Goal: Answer question/provide support

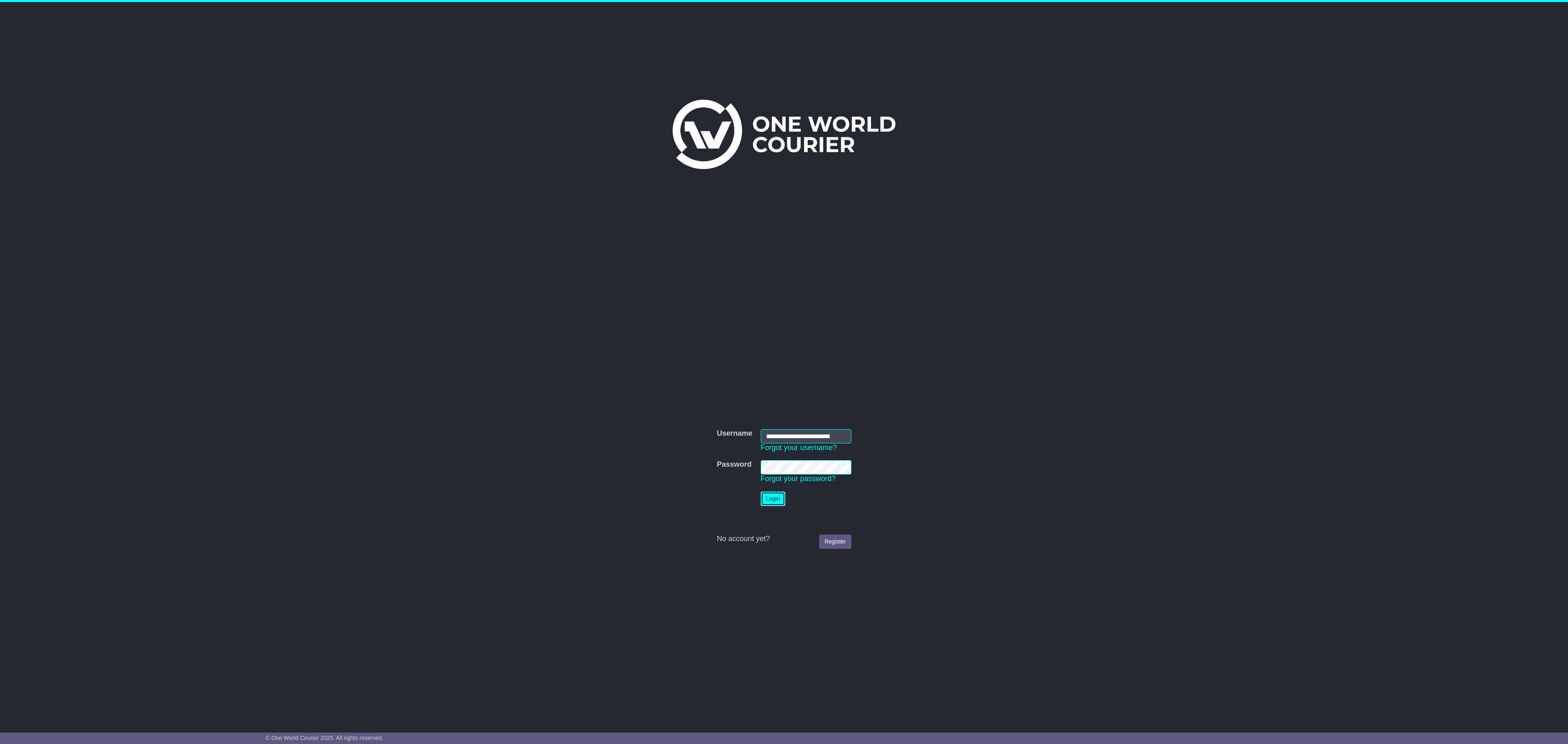
click at [767, 501] on button "Login" at bounding box center [773, 498] width 24 height 14
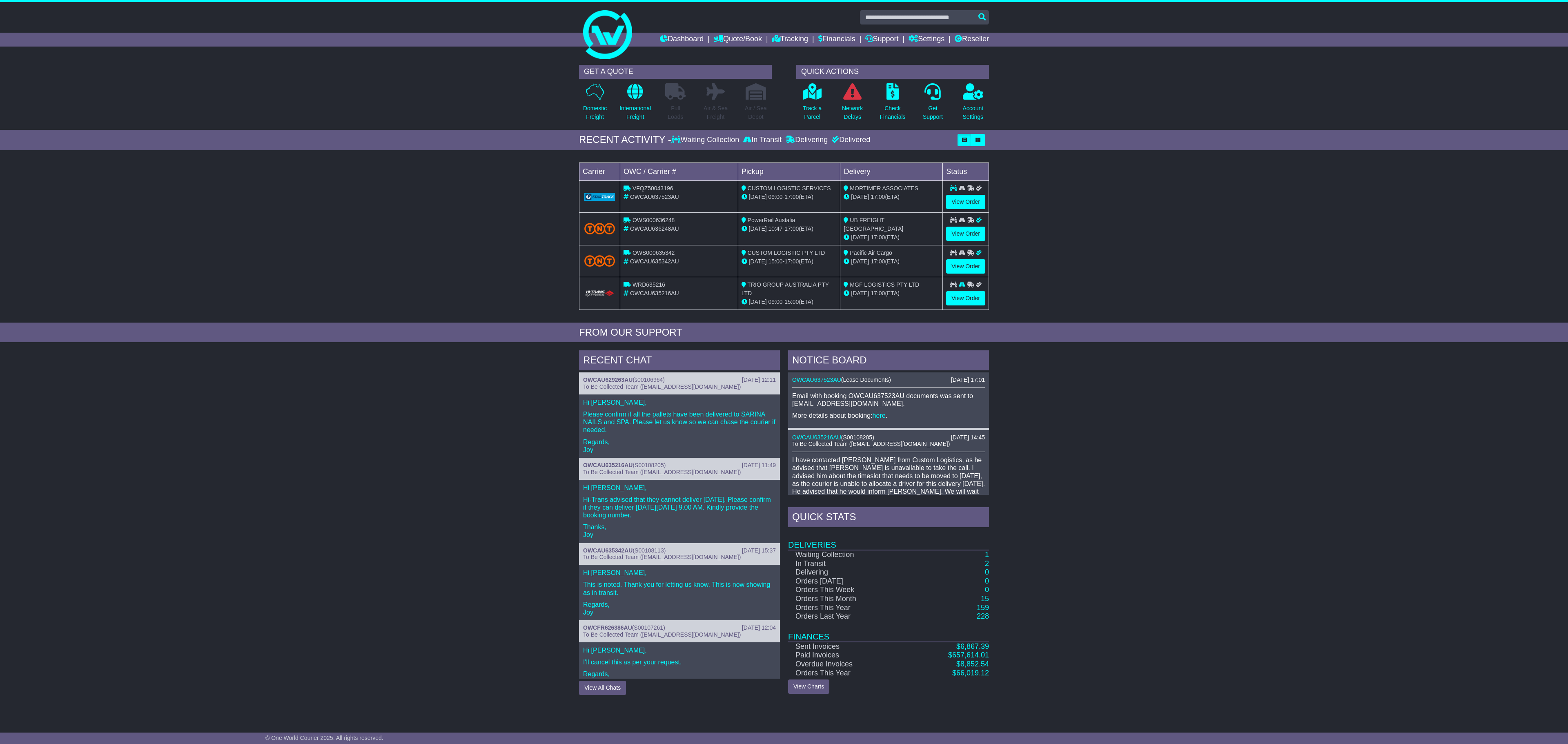
drag, startPoint x: 1238, startPoint y: 422, endPoint x: 1220, endPoint y: 422, distance: 18.0
click at [1238, 422] on div "RECENT CHAT 22 Aug 2025 12:11 OWCAU629263AU ( s00106964 ) To Be Collected Team …" at bounding box center [784, 522] width 1568 height 353
click at [967, 305] on link "View Order" at bounding box center [966, 298] width 39 height 14
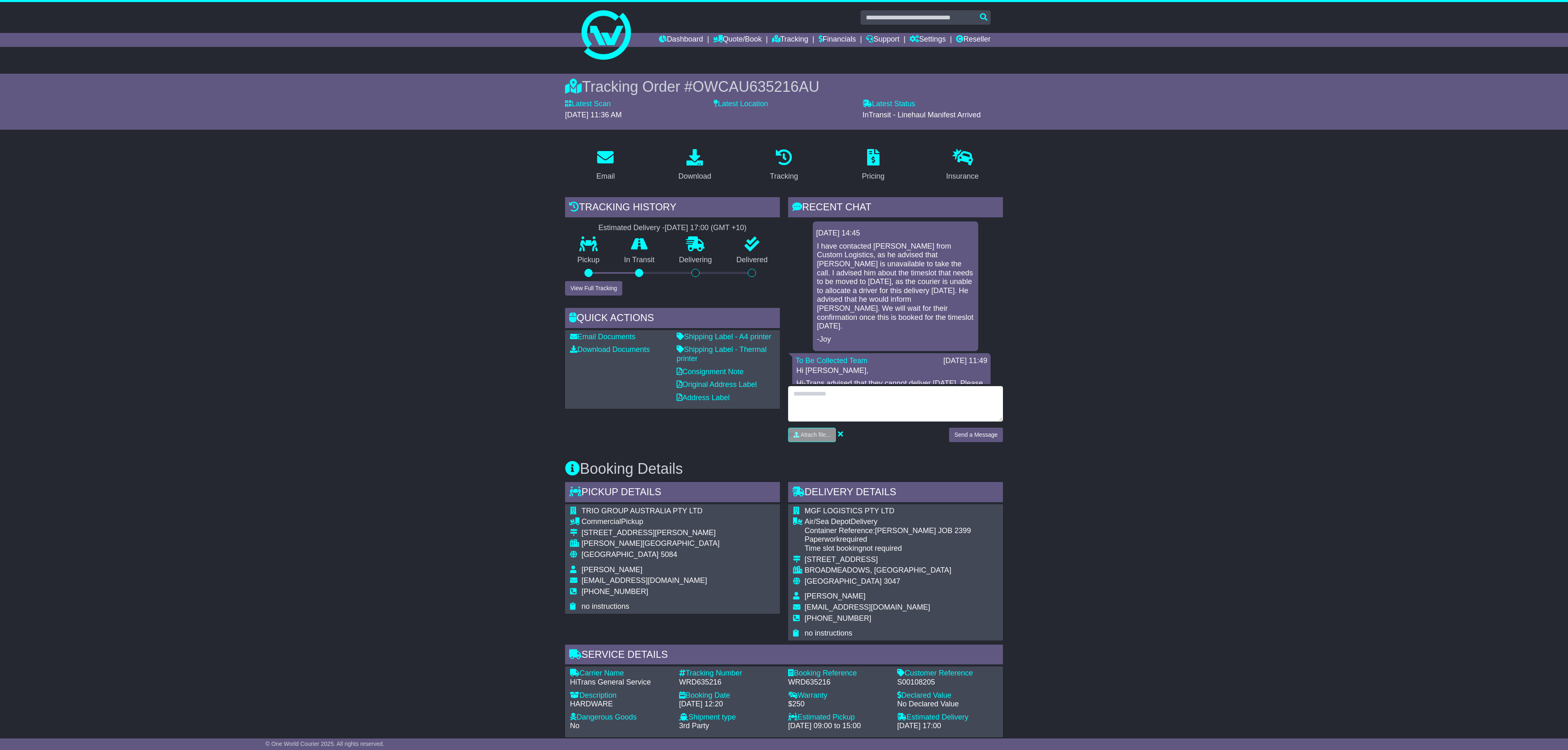
click at [834, 402] on textarea at bounding box center [895, 404] width 215 height 36
click at [834, 390] on textarea at bounding box center [895, 404] width 215 height 36
type textarea "**********"
click at [996, 443] on button "Send a Message" at bounding box center [976, 435] width 54 height 14
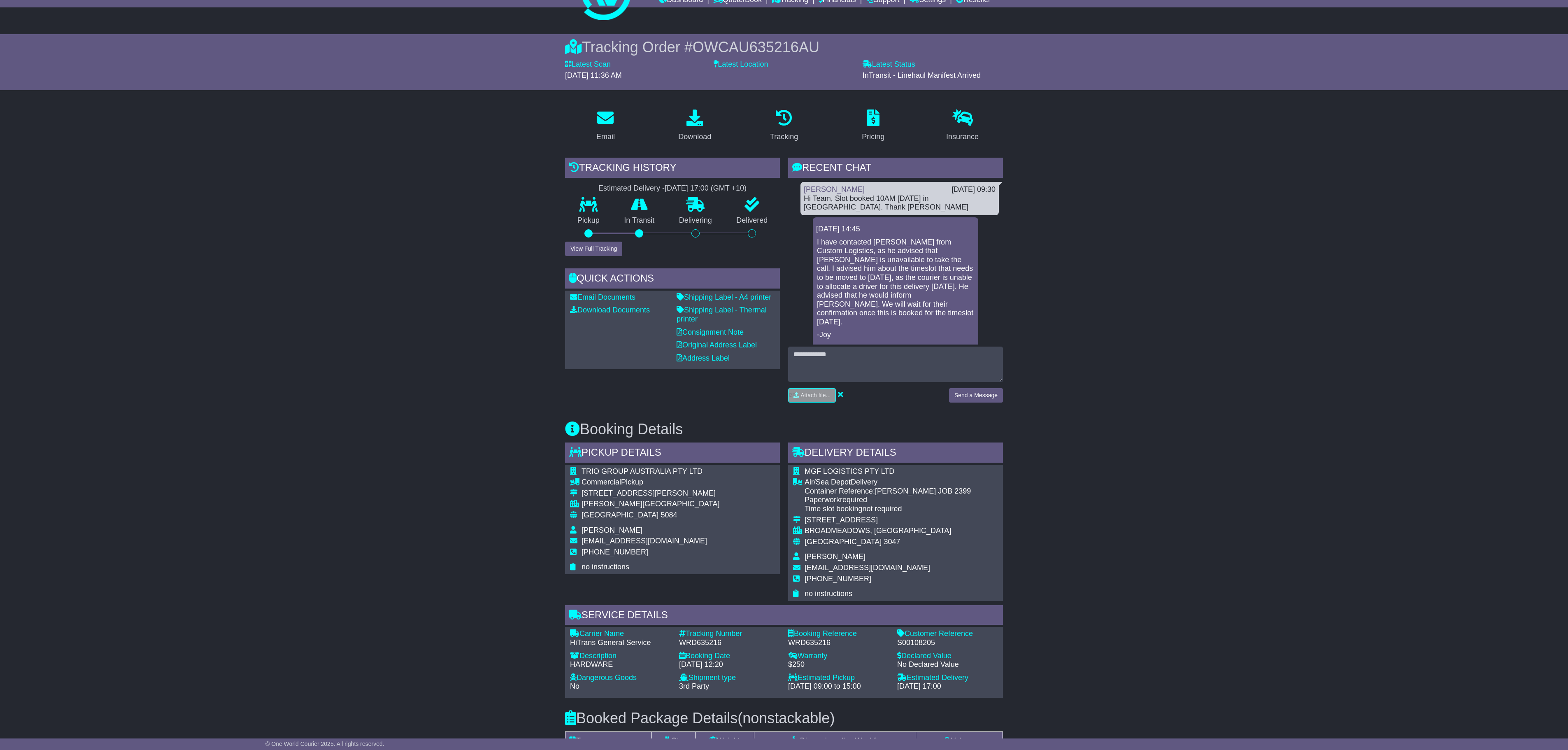
scroll to position [82, 0]
